Goal: Task Accomplishment & Management: Complete application form

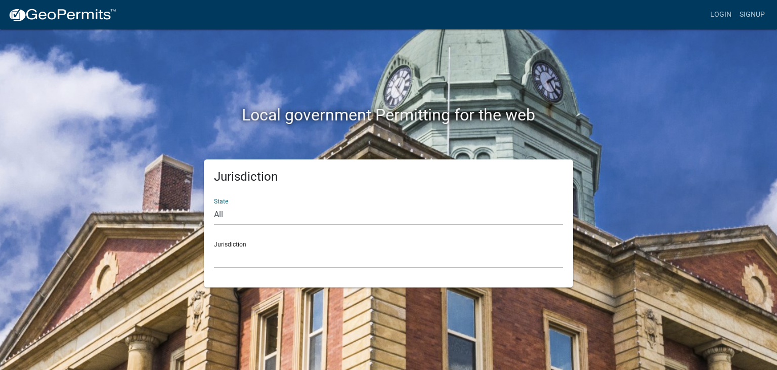
click at [214, 204] on select "All [US_STATE] [US_STATE] [US_STATE] [US_STATE] [US_STATE] [US_STATE] [US_STATE…" at bounding box center [388, 214] width 349 height 21
select select "[US_STATE]"
click option "[US_STATE]" at bounding box center [0, 0] width 0 height 0
click at [214, 247] on select "City of [GEOGRAPHIC_DATA], [US_STATE] City of [GEOGRAPHIC_DATA], [US_STATE] Cit…" at bounding box center [388, 257] width 349 height 21
drag, startPoint x: 282, startPoint y: 254, endPoint x: 419, endPoint y: 223, distance: 140.6
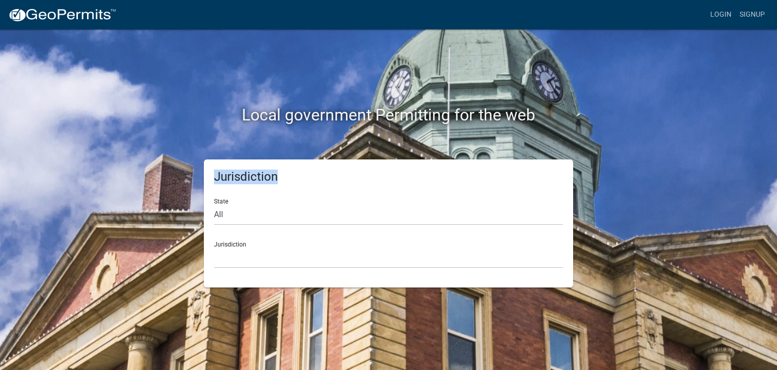
click at [419, 223] on div "Local government Permitting for the web Jurisdiction State All [US_STATE] [US_S…" at bounding box center [388, 157] width 577 height 257
click at [214, 247] on select "City of [GEOGRAPHIC_DATA], [US_STATE] City of [GEOGRAPHIC_DATA], [US_STATE] Cit…" at bounding box center [388, 257] width 349 height 21
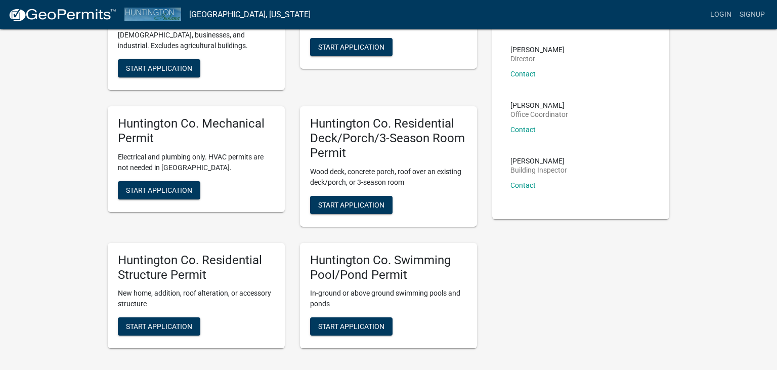
scroll to position [107, 0]
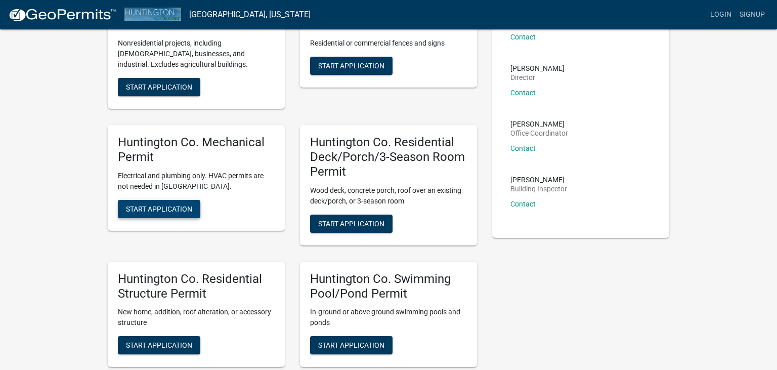
click at [163, 208] on span "Start Application" at bounding box center [159, 208] width 66 height 8
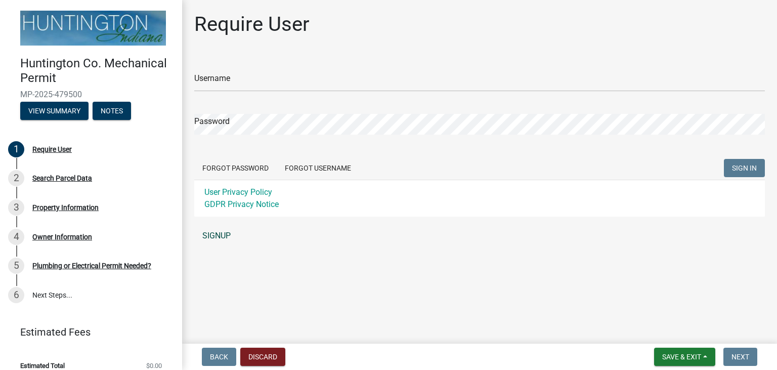
click at [221, 236] on link "SIGNUP" at bounding box center [479, 236] width 570 height 20
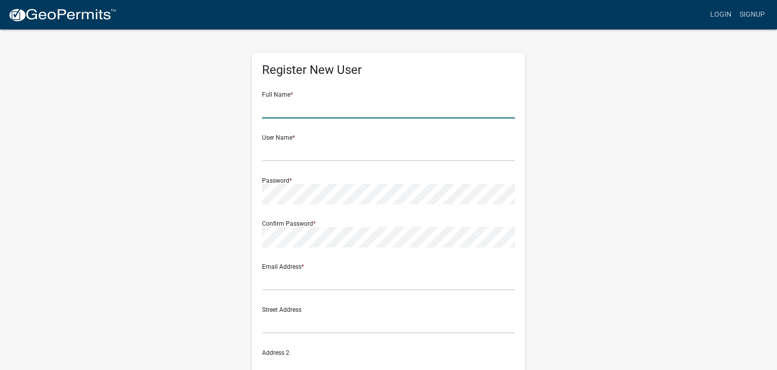
click at [286, 114] on input "text" at bounding box center [388, 108] width 253 height 21
type input "[PERSON_NAME] Group Inc."
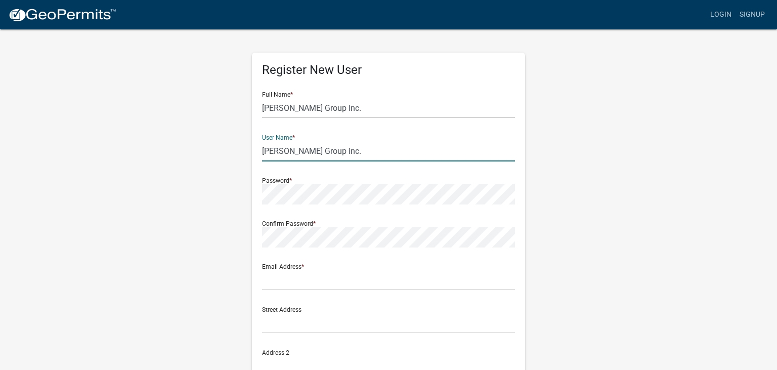
type input "[PERSON_NAME] Group inc."
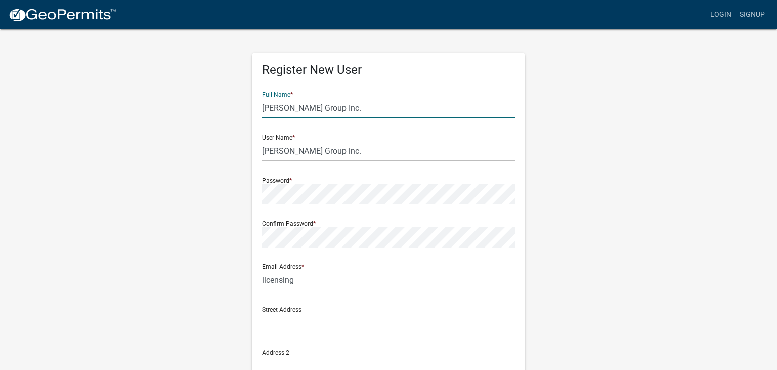
click at [286, 114] on input "[PERSON_NAME] Group Inc." at bounding box center [388, 108] width 253 height 21
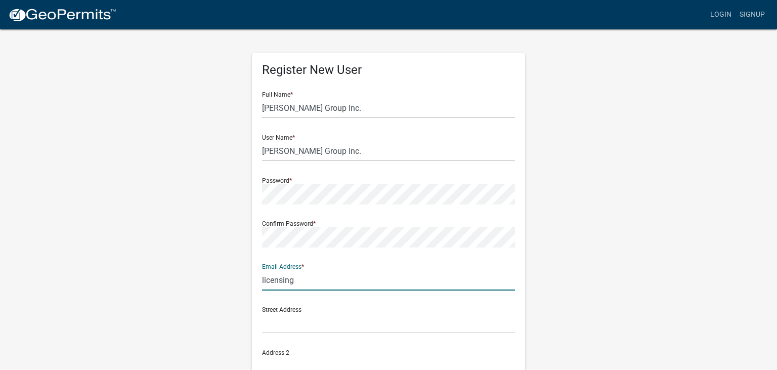
click at [320, 280] on input "licensing" at bounding box center [388, 280] width 253 height 21
type input "[EMAIL_ADDRESS][DOMAIN_NAME]"
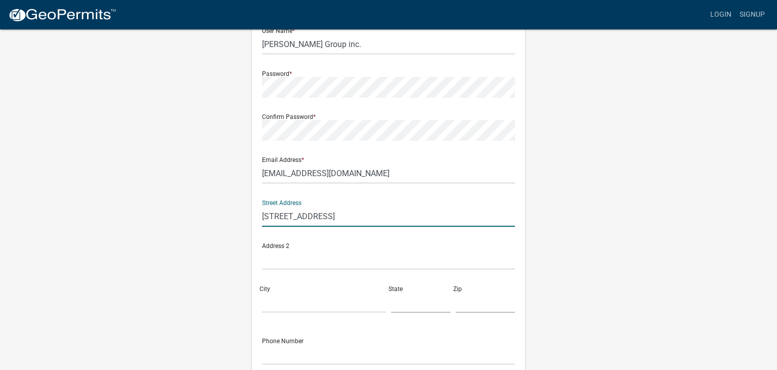
scroll to position [199, 0]
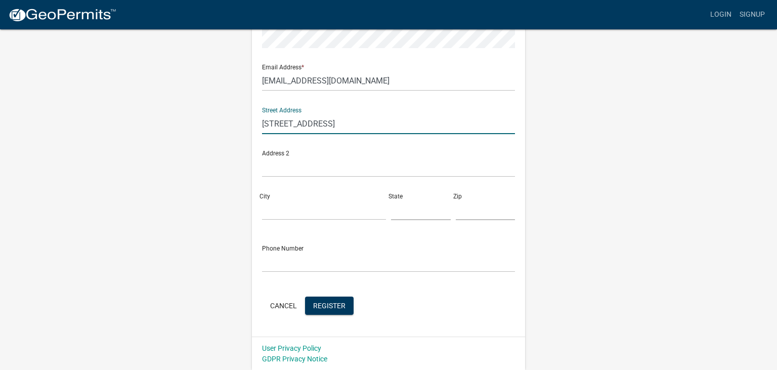
type input "[STREET_ADDRESS]"
click at [327, 191] on div "City" at bounding box center [323, 202] width 129 height 35
click at [311, 203] on input "City" at bounding box center [324, 209] width 124 height 21
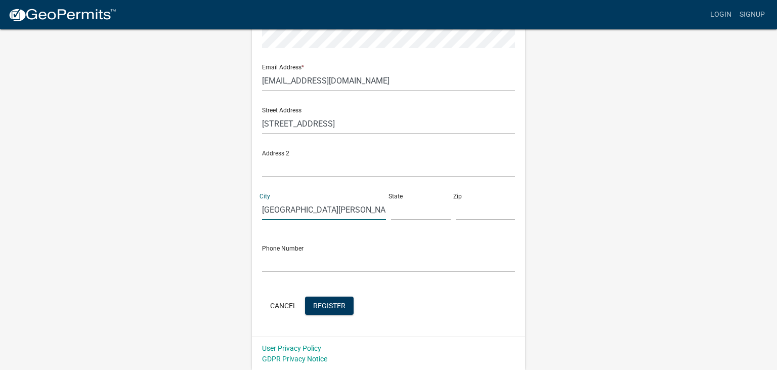
type input "[GEOGRAPHIC_DATA][PERSON_NAME]"
type input "IN"
type input "46818"
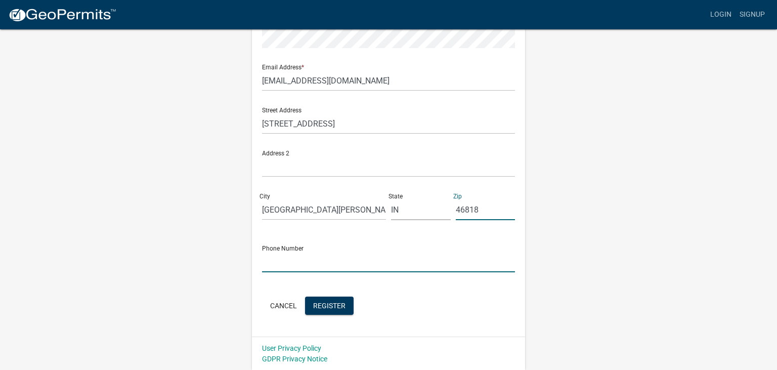
click at [290, 269] on input "text" at bounding box center [388, 261] width 253 height 21
type input "2"
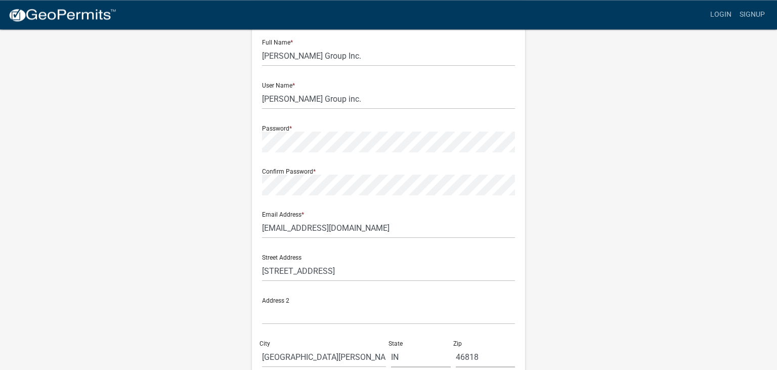
scroll to position [0, 0]
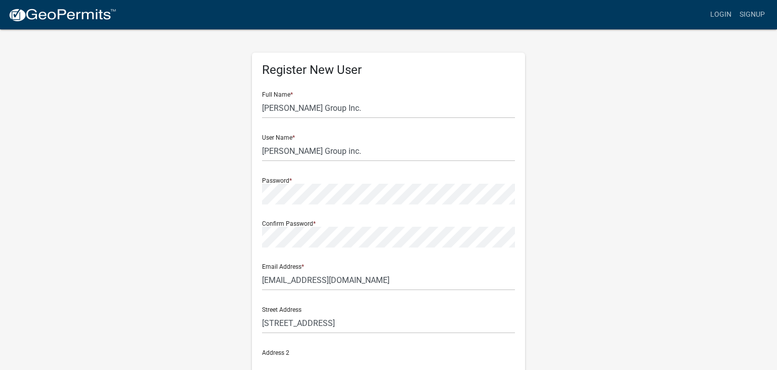
type input "[PHONE_NUMBER]"
click at [310, 151] on input "[PERSON_NAME] Group inc." at bounding box center [388, 151] width 253 height 21
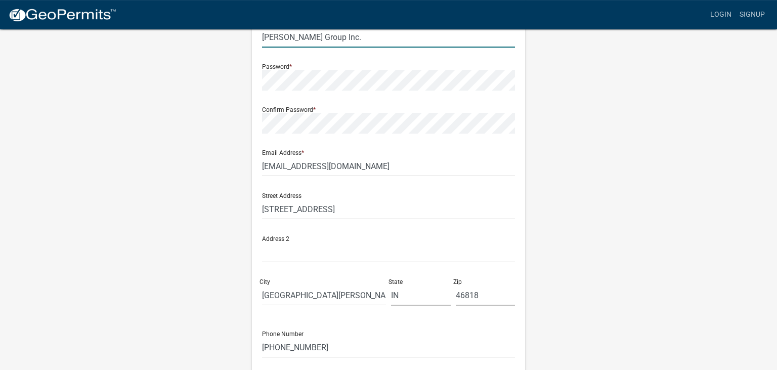
scroll to position [199, 0]
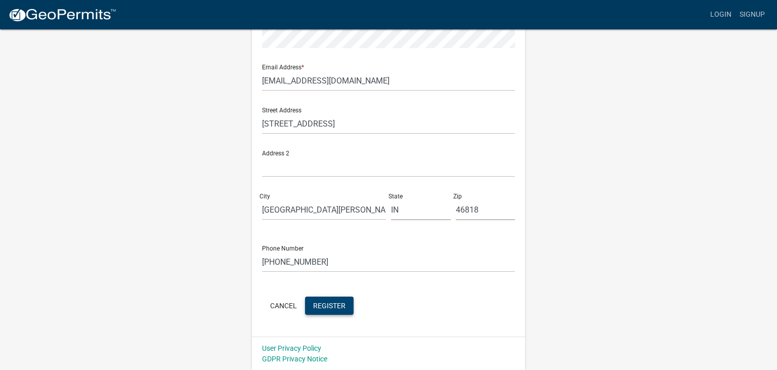
type input "[PERSON_NAME] Group Inc."
click at [318, 306] on span "Register" at bounding box center [329, 305] width 32 height 8
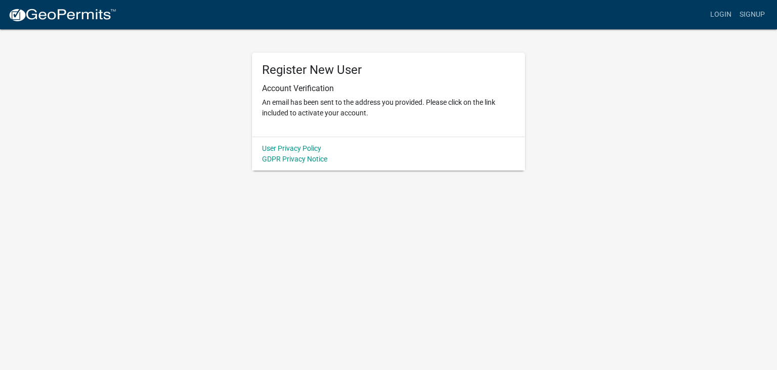
scroll to position [0, 0]
